Goal: Task Accomplishment & Management: Use online tool/utility

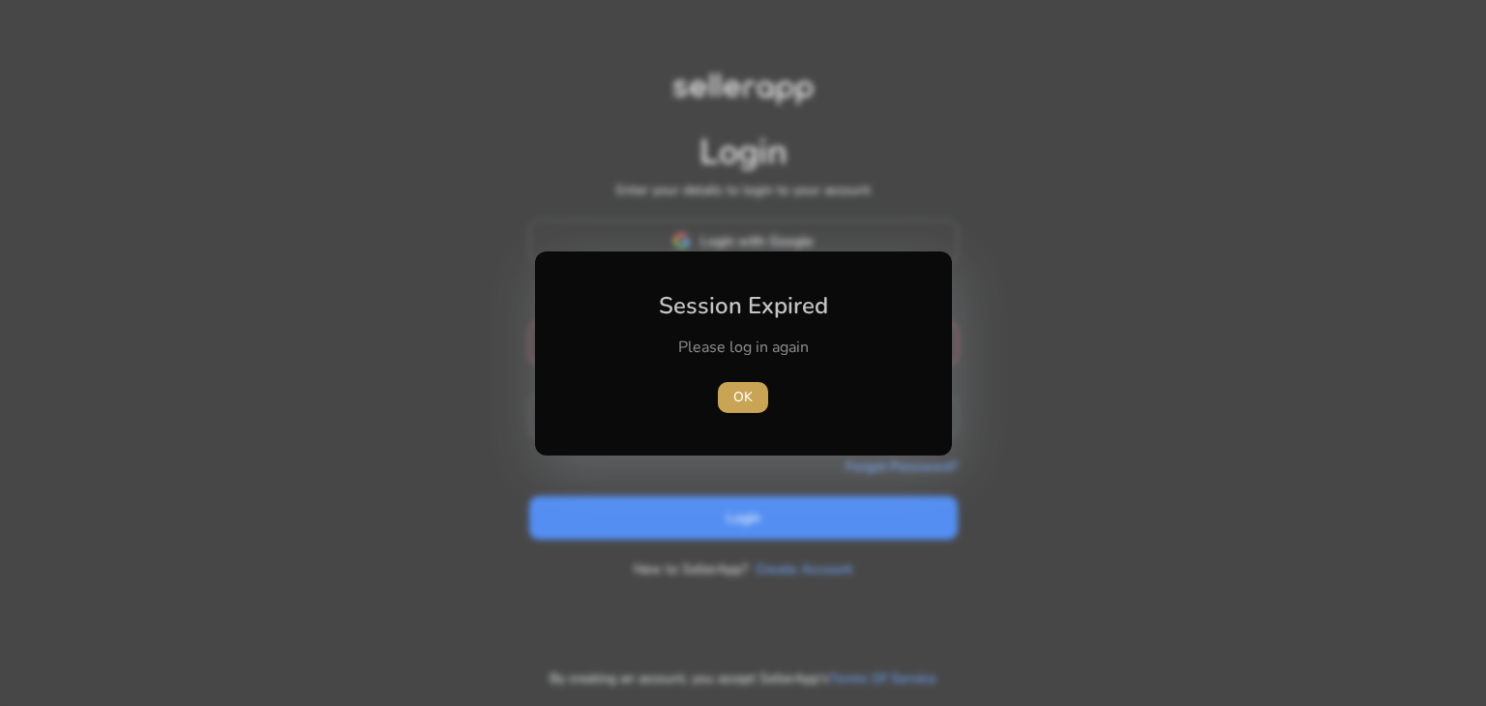
click at [743, 406] on span "OK" at bounding box center [742, 397] width 19 height 20
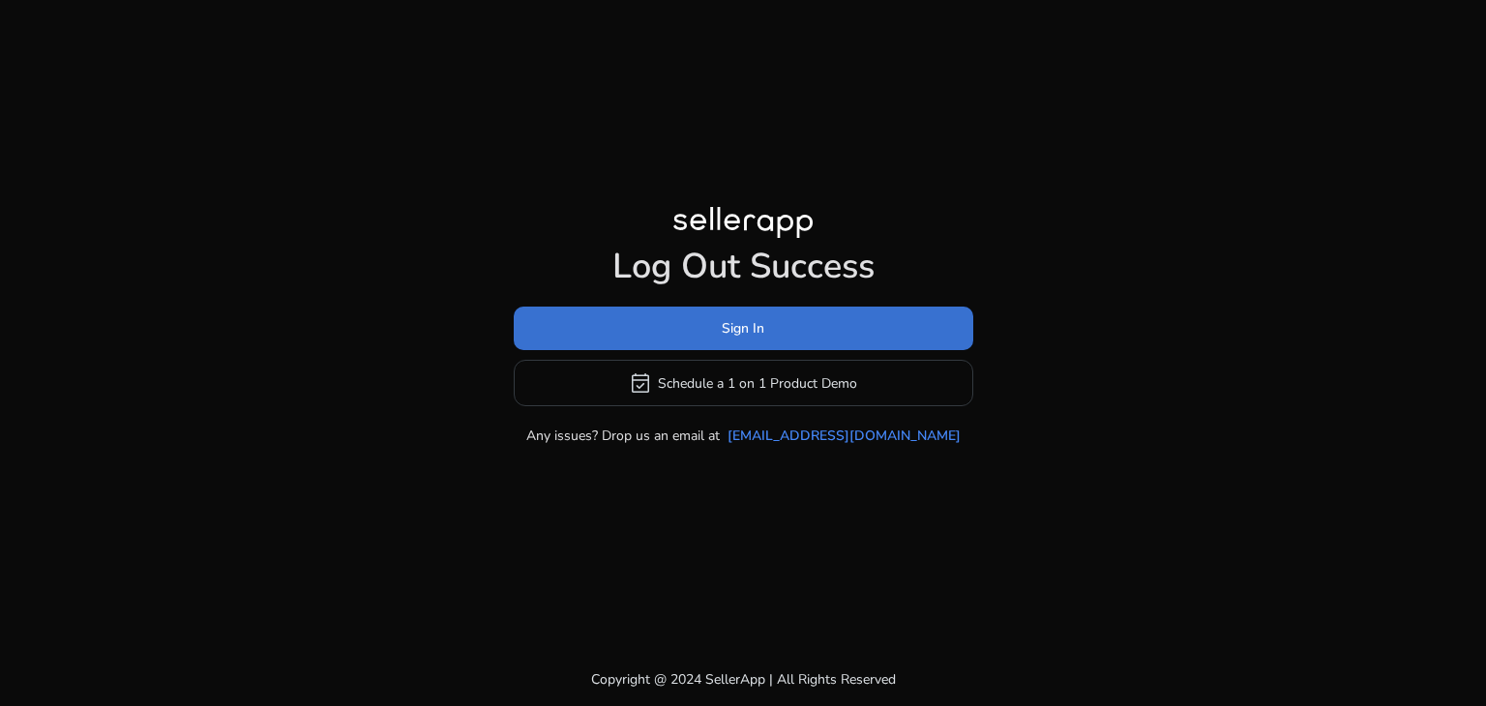
click at [766, 336] on span at bounding box center [744, 329] width 460 height 46
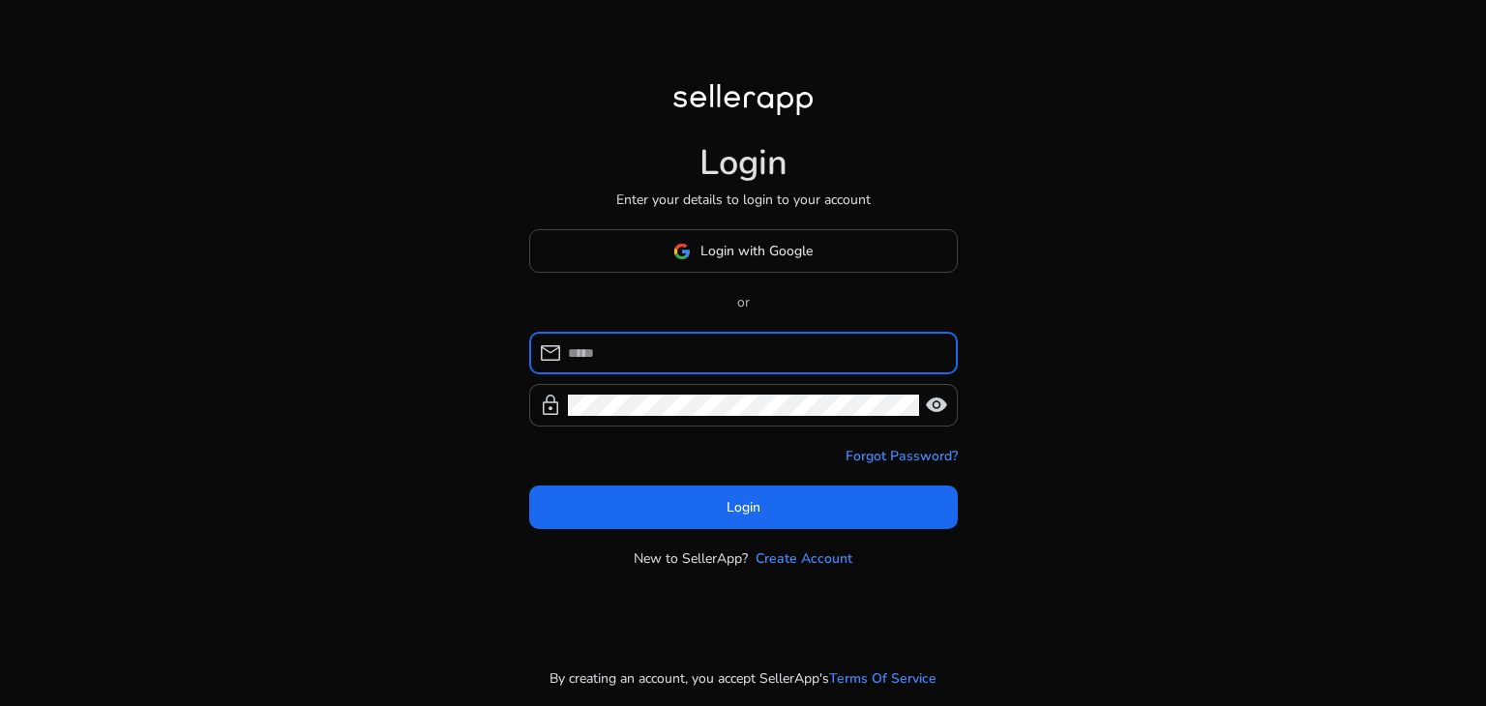
click at [741, 342] on input at bounding box center [755, 352] width 374 height 21
type input "**********"
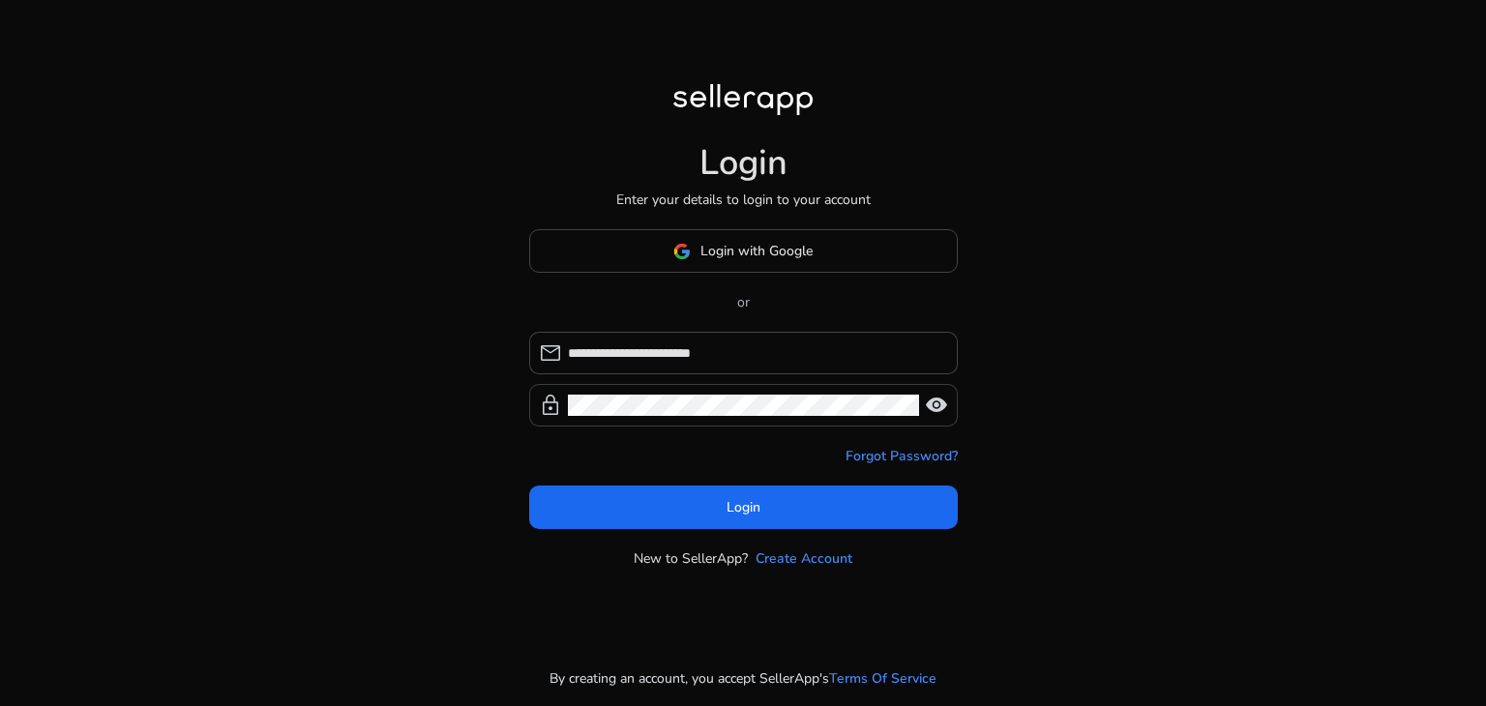
click at [669, 424] on div at bounding box center [743, 405] width 351 height 43
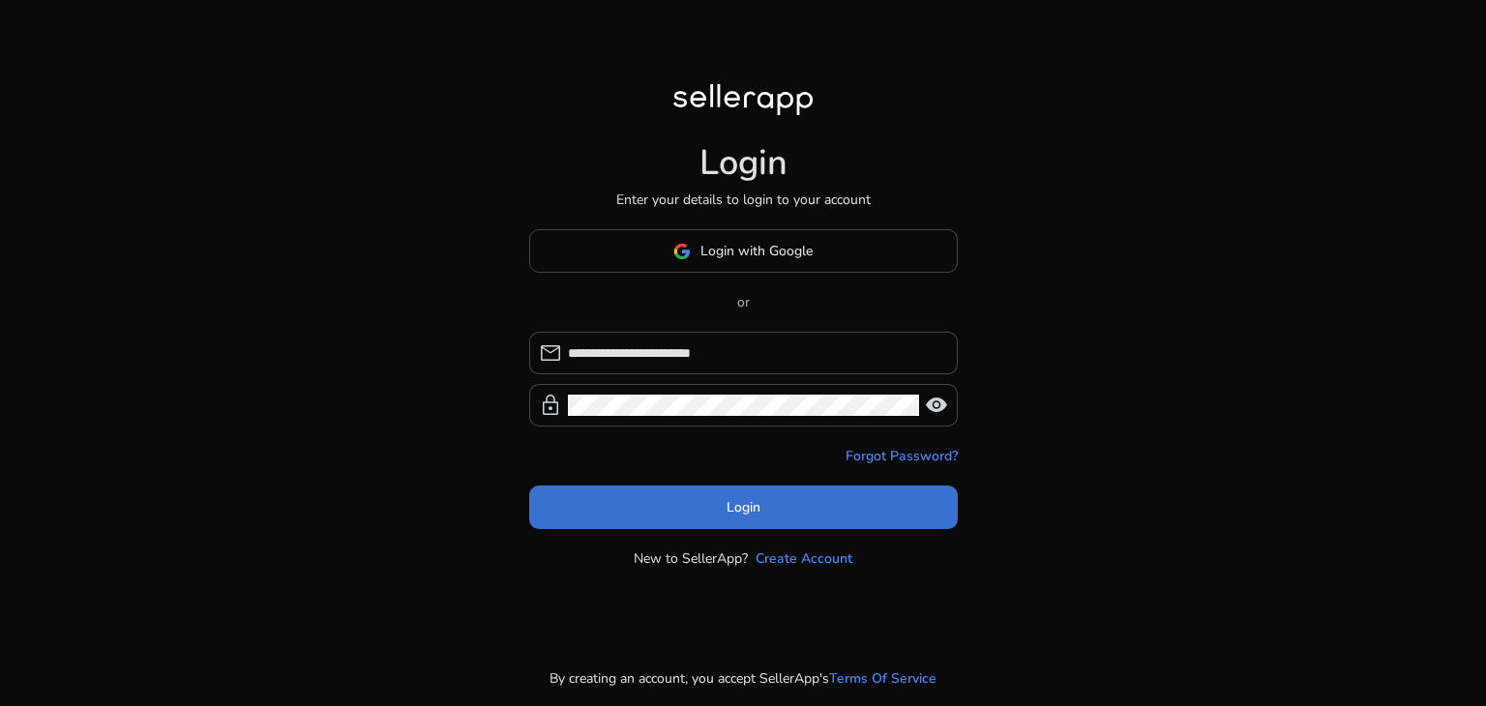
click at [814, 512] on span at bounding box center [743, 508] width 429 height 46
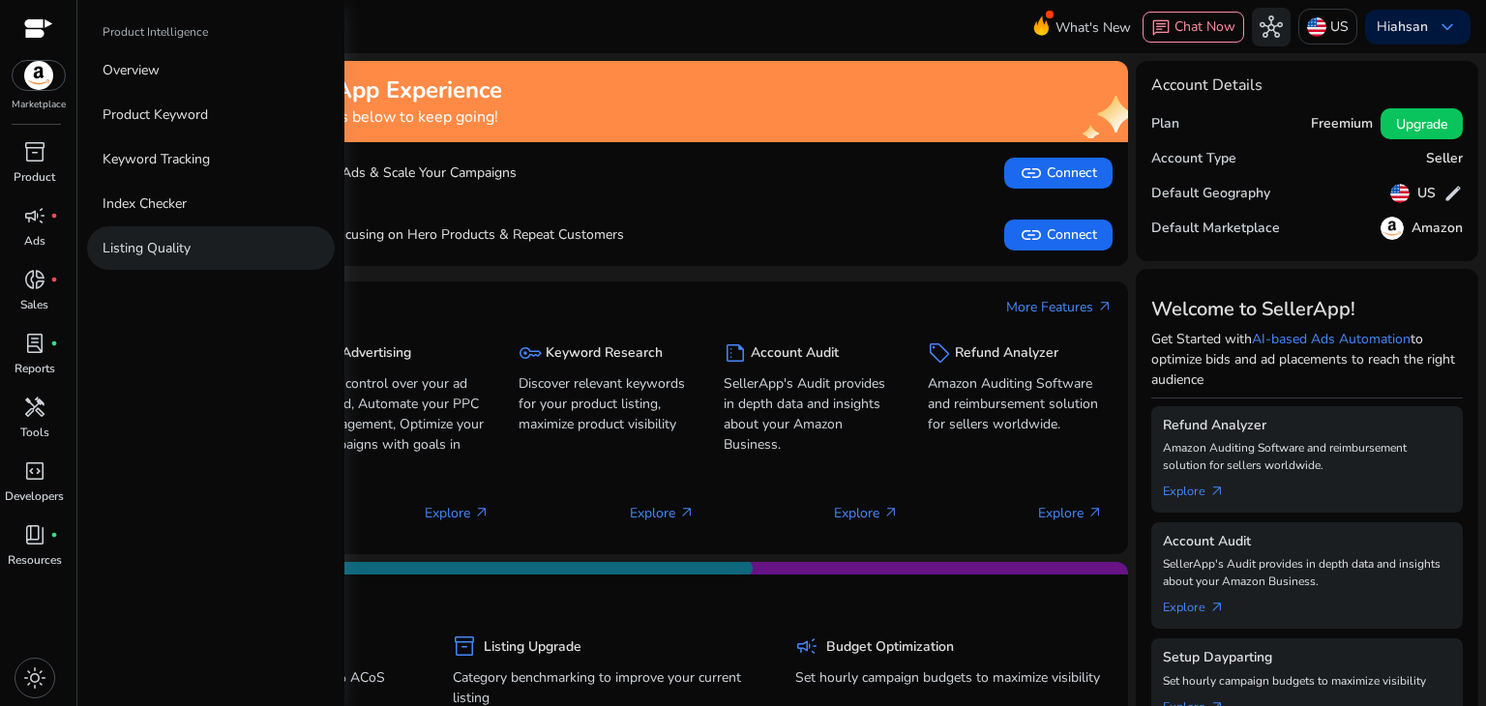
click at [163, 255] on p "Listing Quality" at bounding box center [147, 248] width 88 height 20
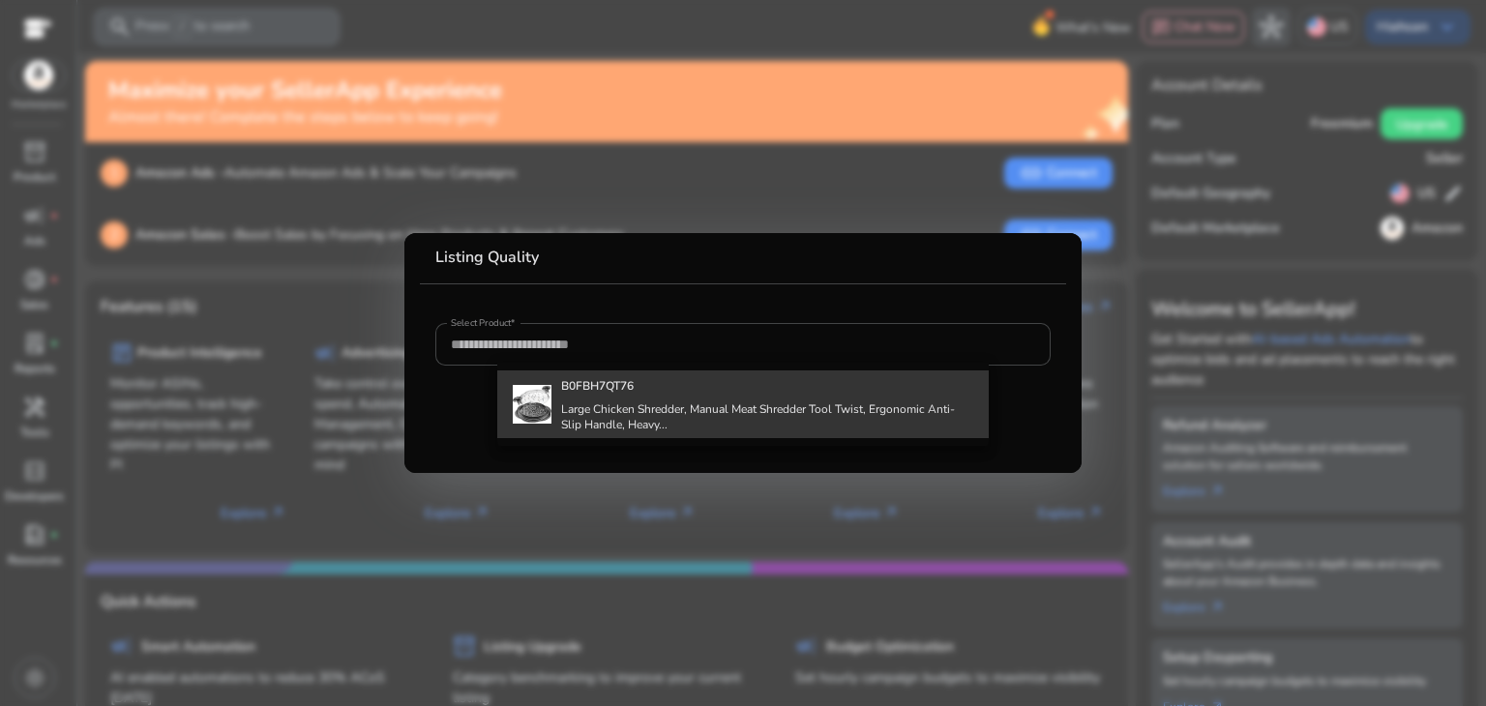
click at [570, 400] on div "B0FBH7QT76 Large Chicken Shredder, Manual Meat Shredder Tool Twist, Ergonomic A…" at bounding box center [767, 405] width 413 height 68
type input "**********"
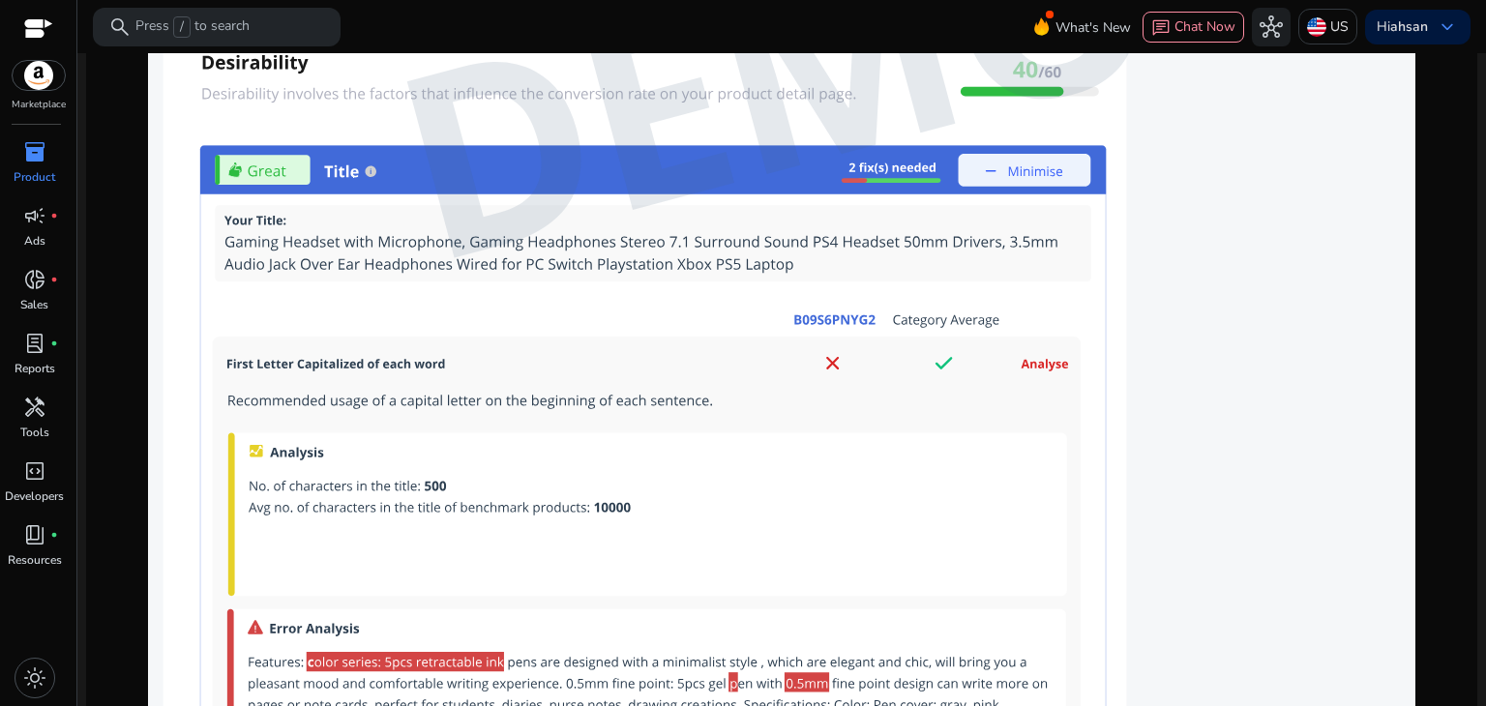
scroll to position [1683, 0]
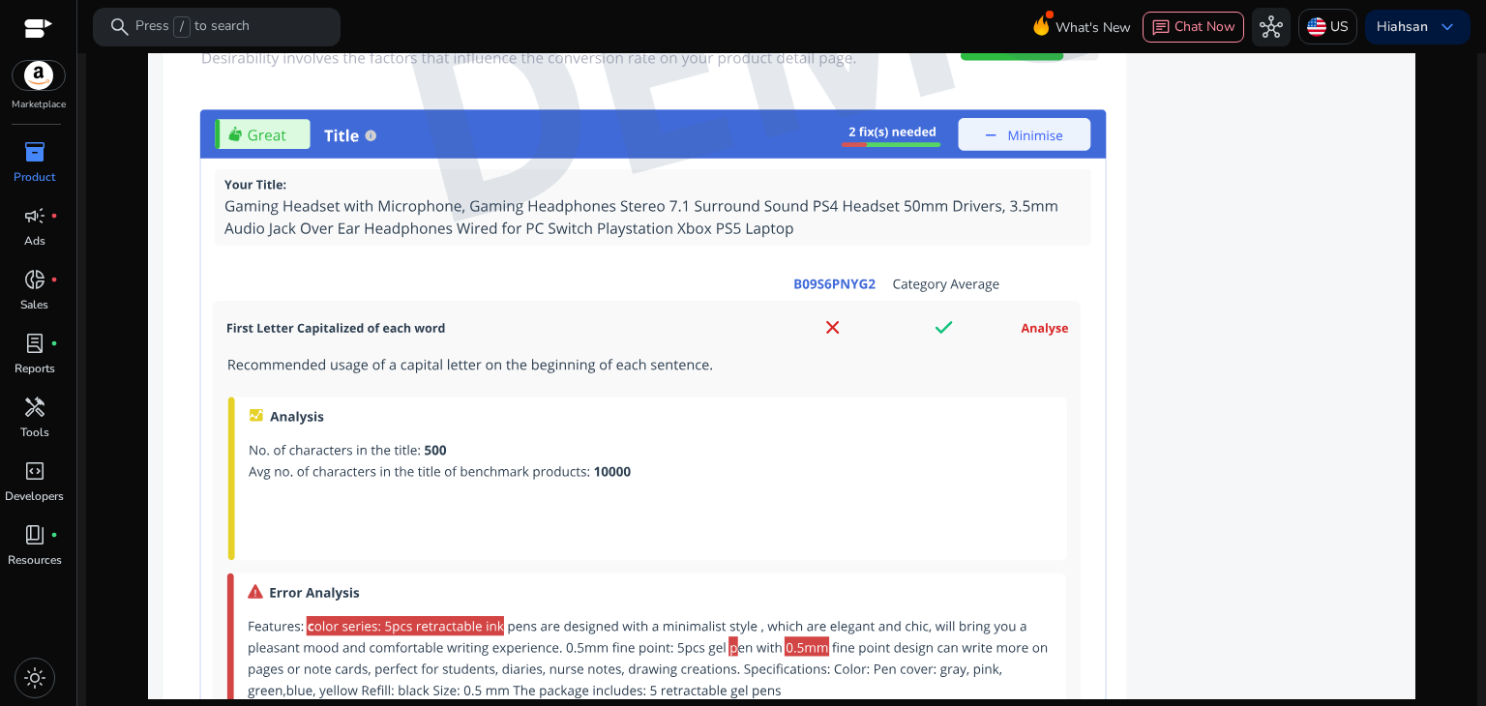
click at [1282, 436] on img at bounding box center [781, 39] width 1267 height 1322
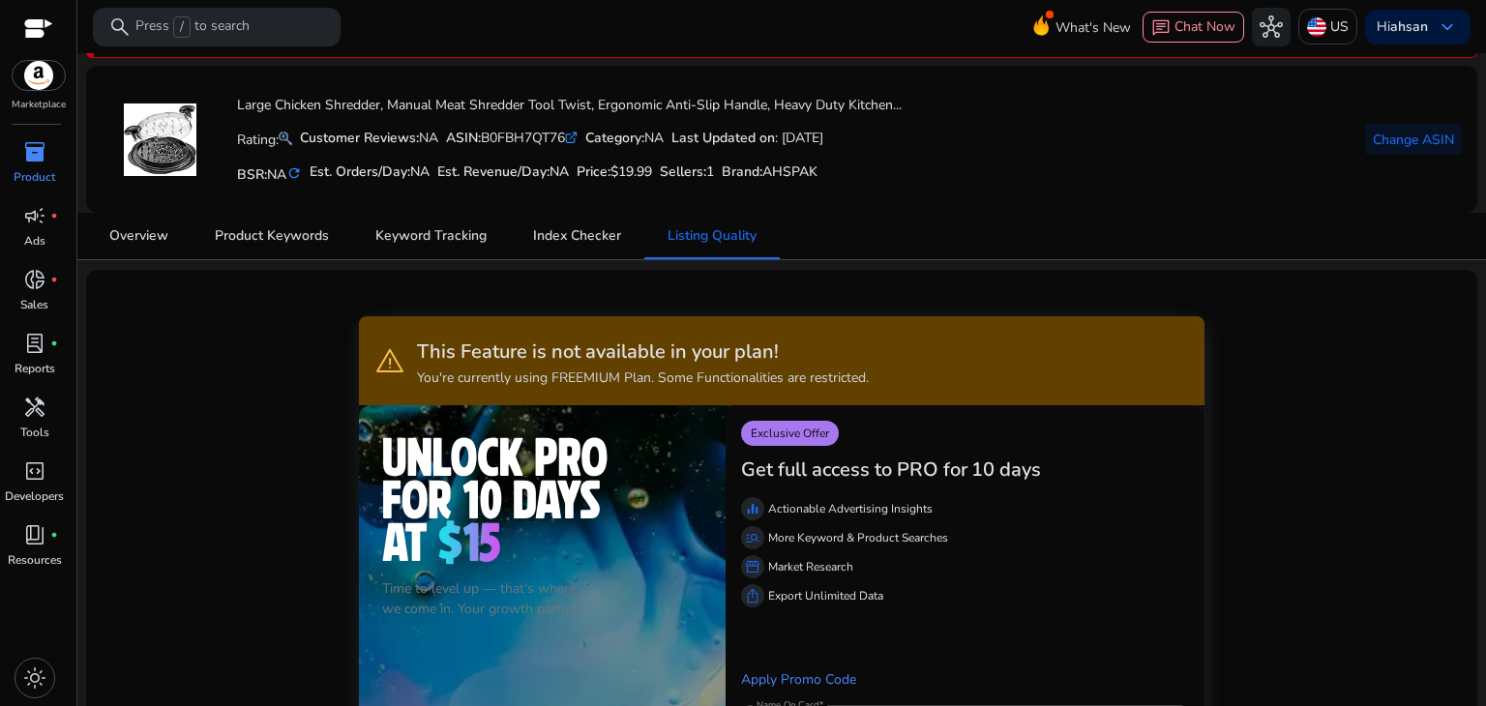
scroll to position [0, 0]
